Goal: Navigation & Orientation: Go to known website

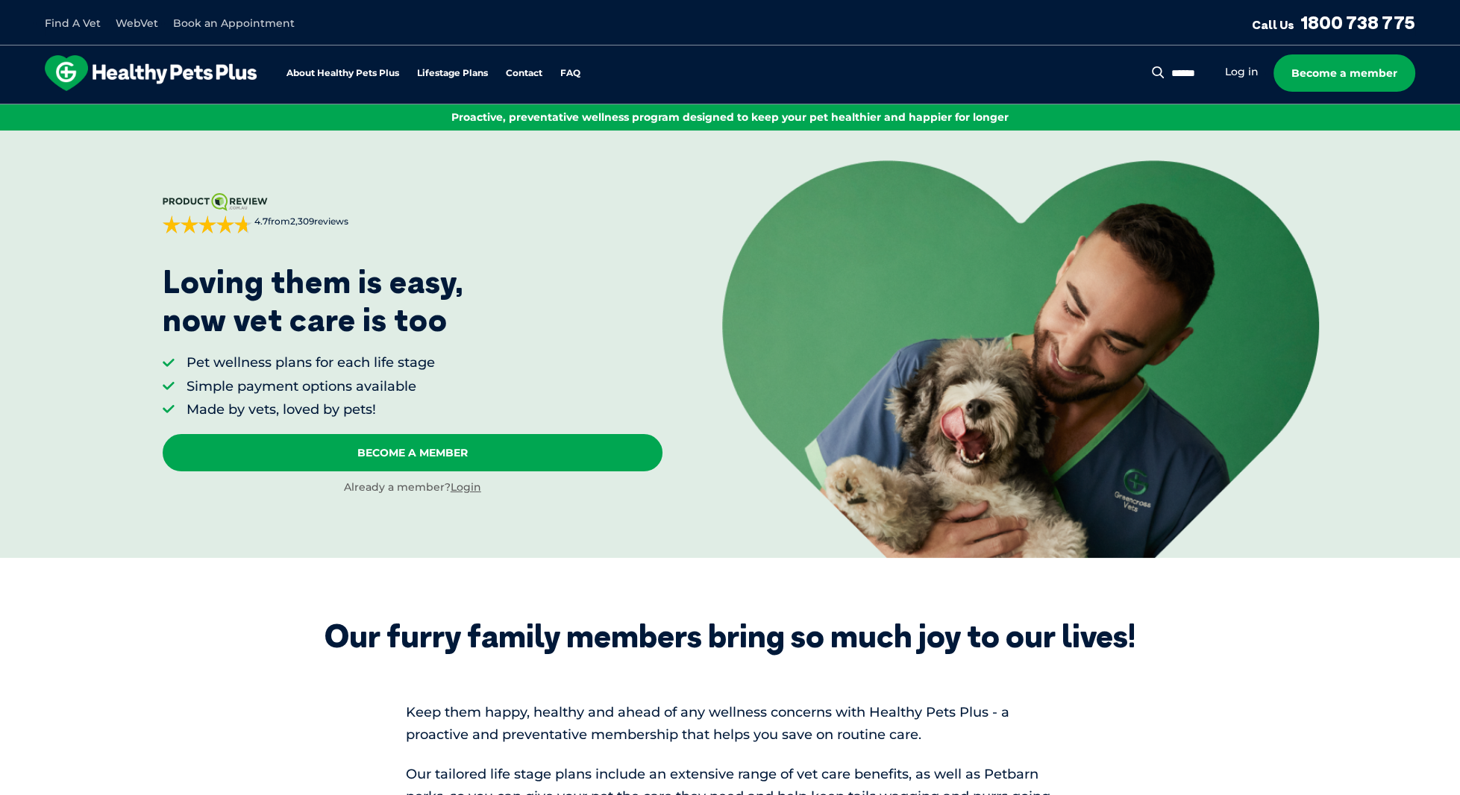
click at [144, 72] on img at bounding box center [151, 73] width 212 height 36
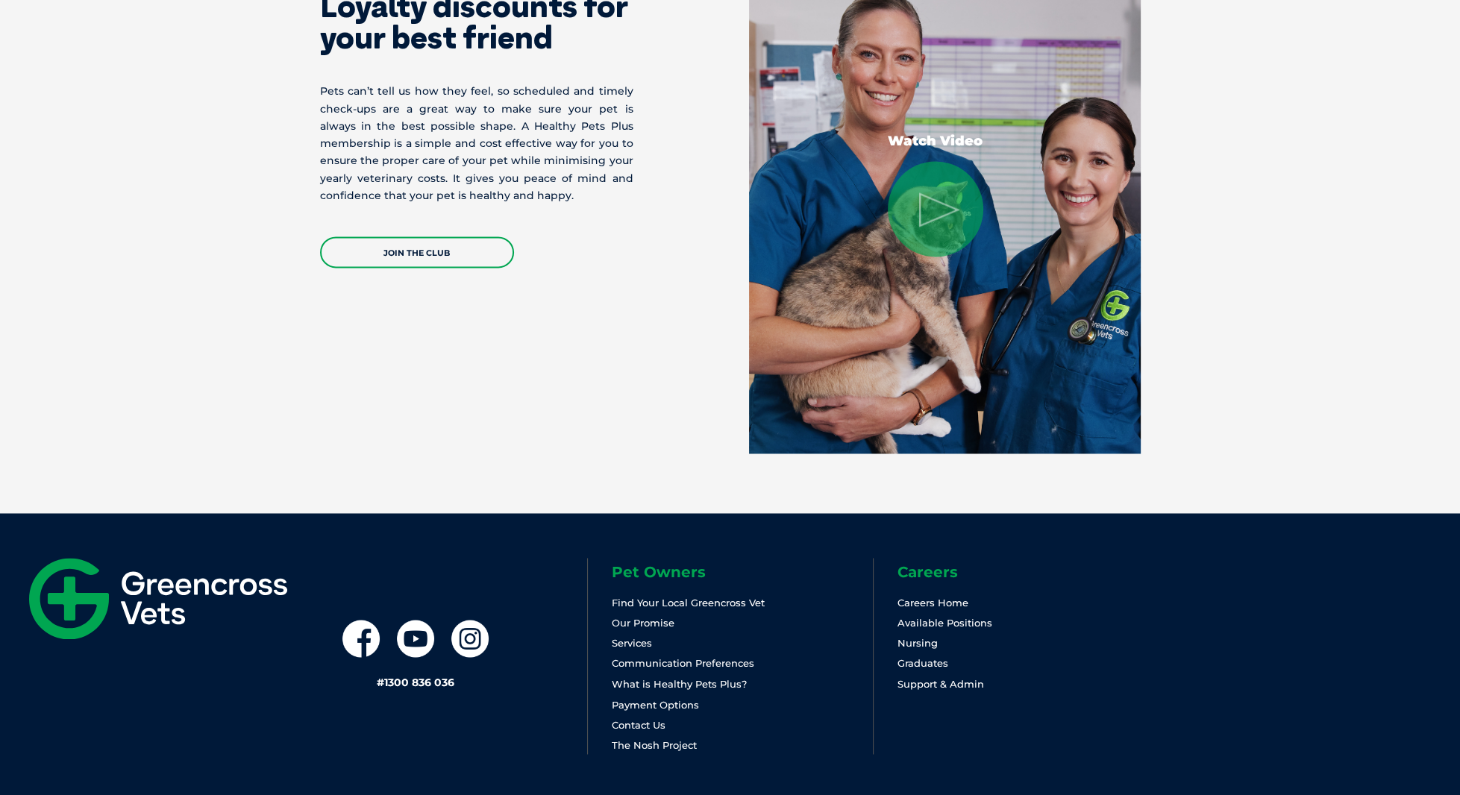
scroll to position [2999, 0]
